Goal: Book appointment/travel/reservation

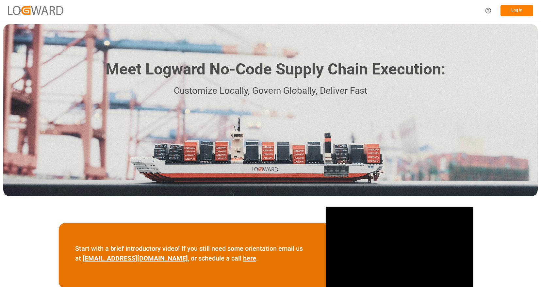
click at [509, 12] on button "Log In" at bounding box center [517, 10] width 33 height 11
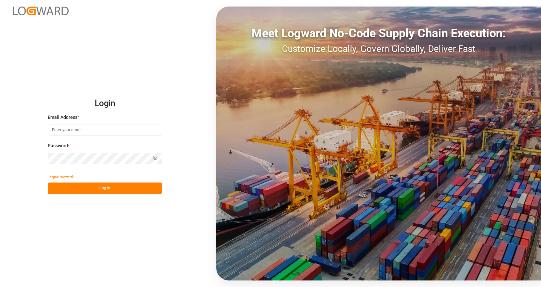
click at [85, 131] on input at bounding box center [105, 129] width 114 height 11
type input "[PERSON_NAME][EMAIL_ADDRESS][PERSON_NAME][DOMAIN_NAME]"
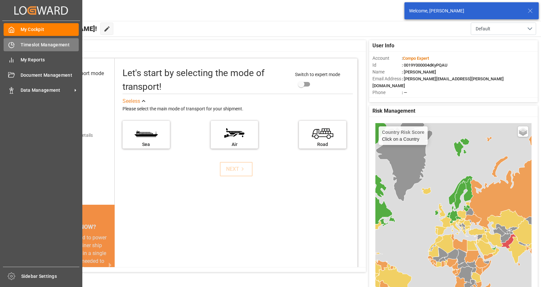
click at [28, 47] on span "Timeslot Management" at bounding box center [50, 45] width 59 height 7
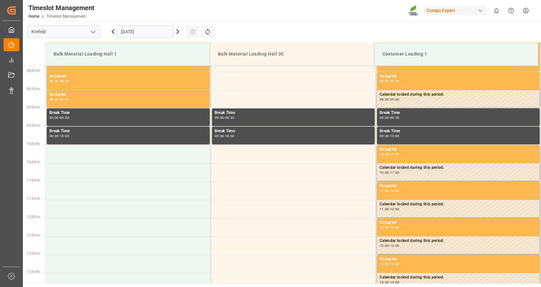
scroll to position [289, 0]
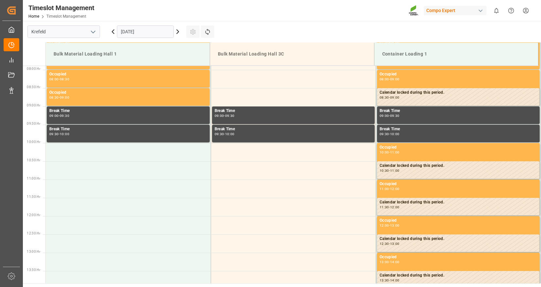
click at [155, 34] on input "[DATE]" at bounding box center [145, 32] width 57 height 12
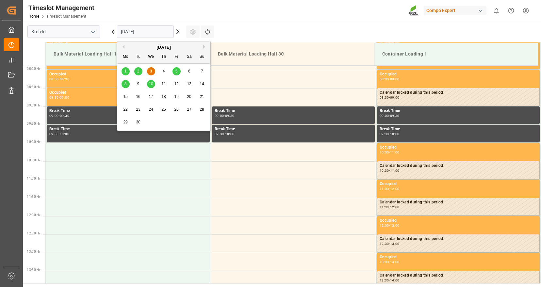
click at [165, 86] on span "11" at bounding box center [164, 84] width 4 height 5
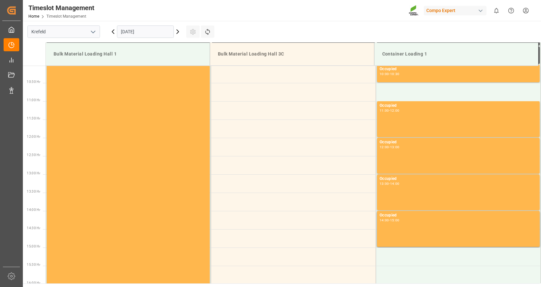
scroll to position [367, 0]
click at [114, 34] on icon at bounding box center [113, 32] width 8 height 8
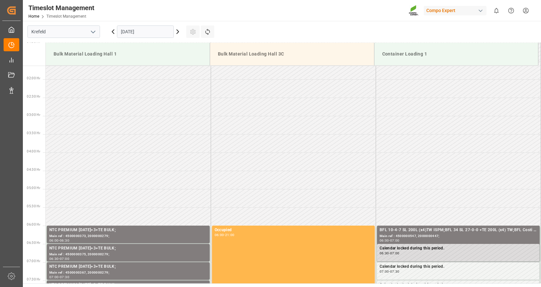
scroll to position [65, 0]
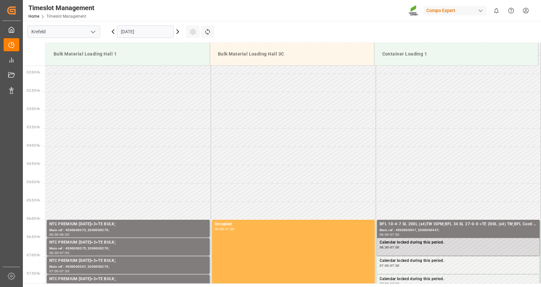
click at [167, 31] on input "[DATE]" at bounding box center [145, 32] width 57 height 12
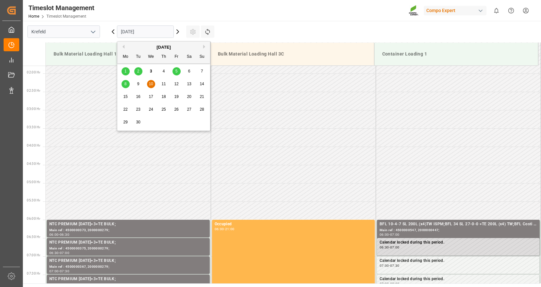
click at [175, 85] on span "12" at bounding box center [176, 84] width 4 height 5
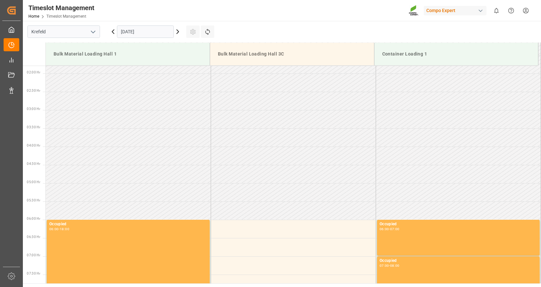
click at [178, 32] on icon at bounding box center [178, 32] width 8 height 8
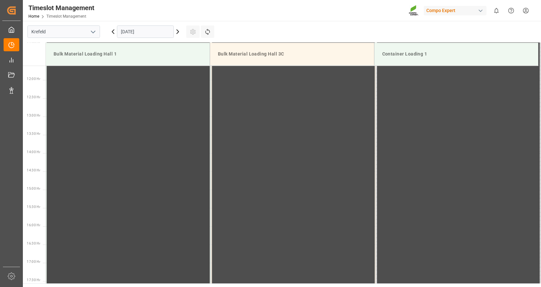
scroll to position [621, 0]
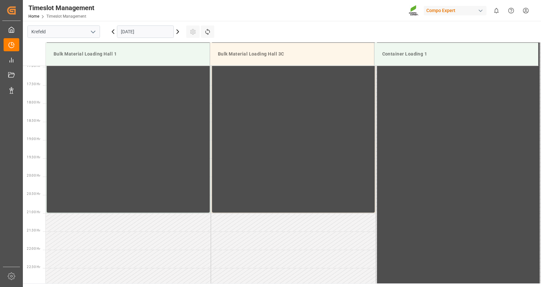
click at [130, 262] on td at bounding box center [128, 259] width 165 height 18
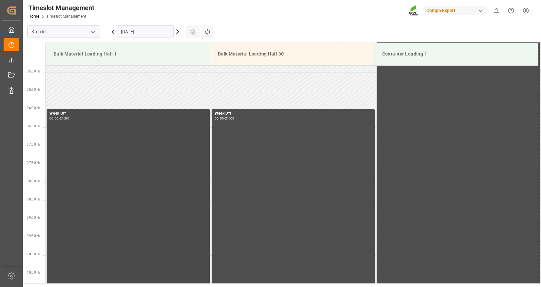
scroll to position [163, 0]
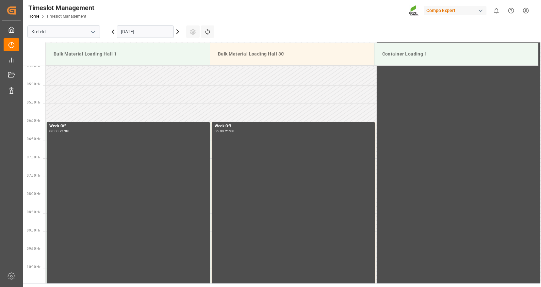
click at [177, 32] on icon at bounding box center [178, 32] width 8 height 8
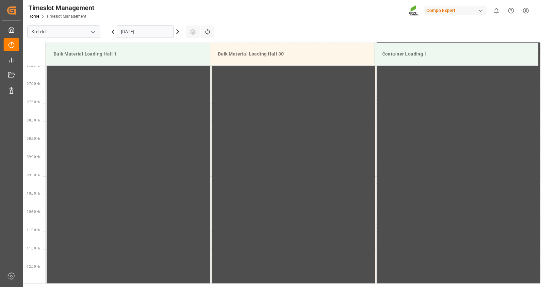
scroll to position [0, 0]
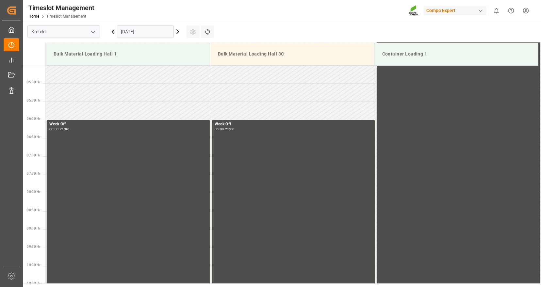
click at [177, 32] on icon at bounding box center [178, 32] width 8 height 8
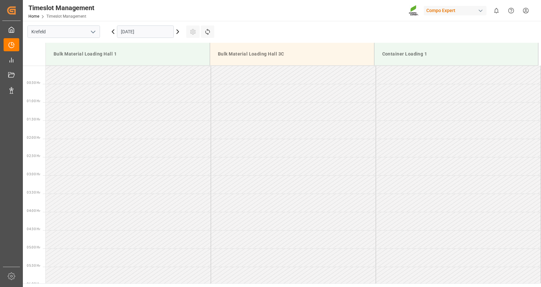
click at [177, 32] on icon at bounding box center [178, 32] width 8 height 8
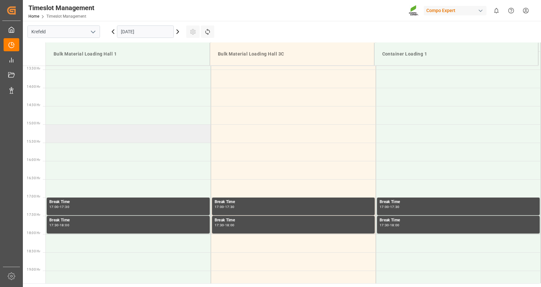
scroll to position [661, 0]
